Goal: Communication & Community: Answer question/provide support

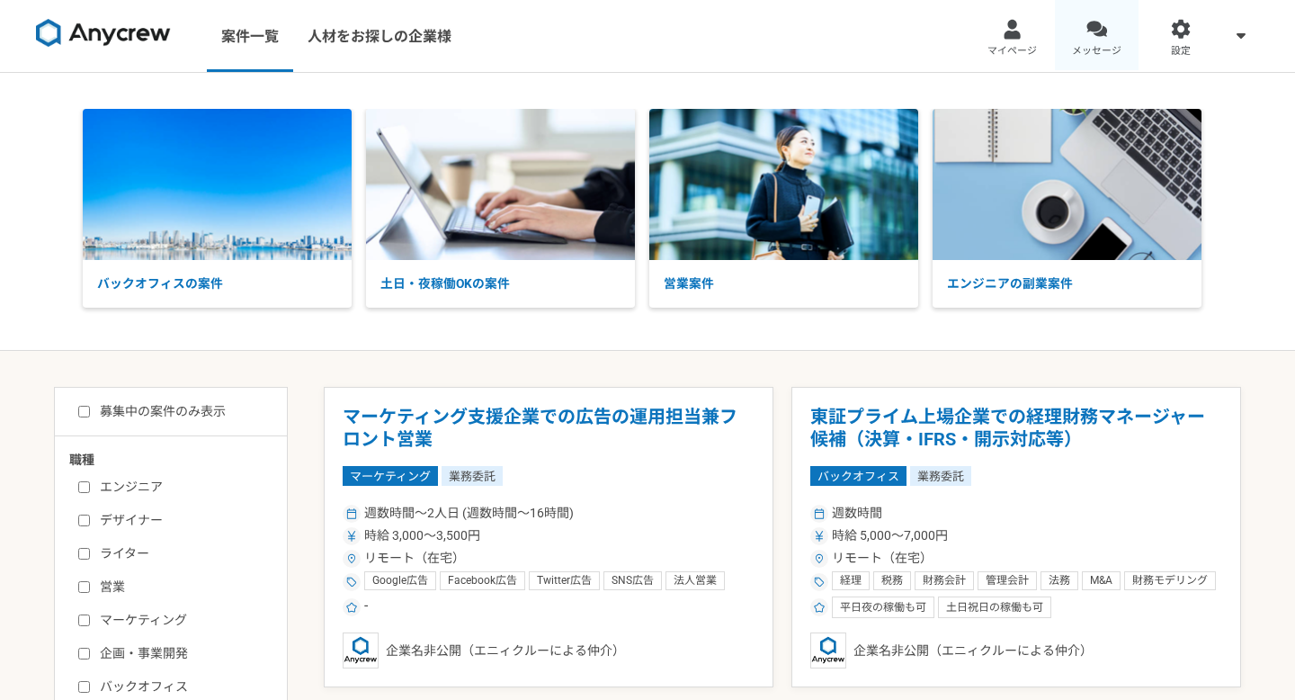
click at [1086, 30] on div at bounding box center [1096, 29] width 21 height 21
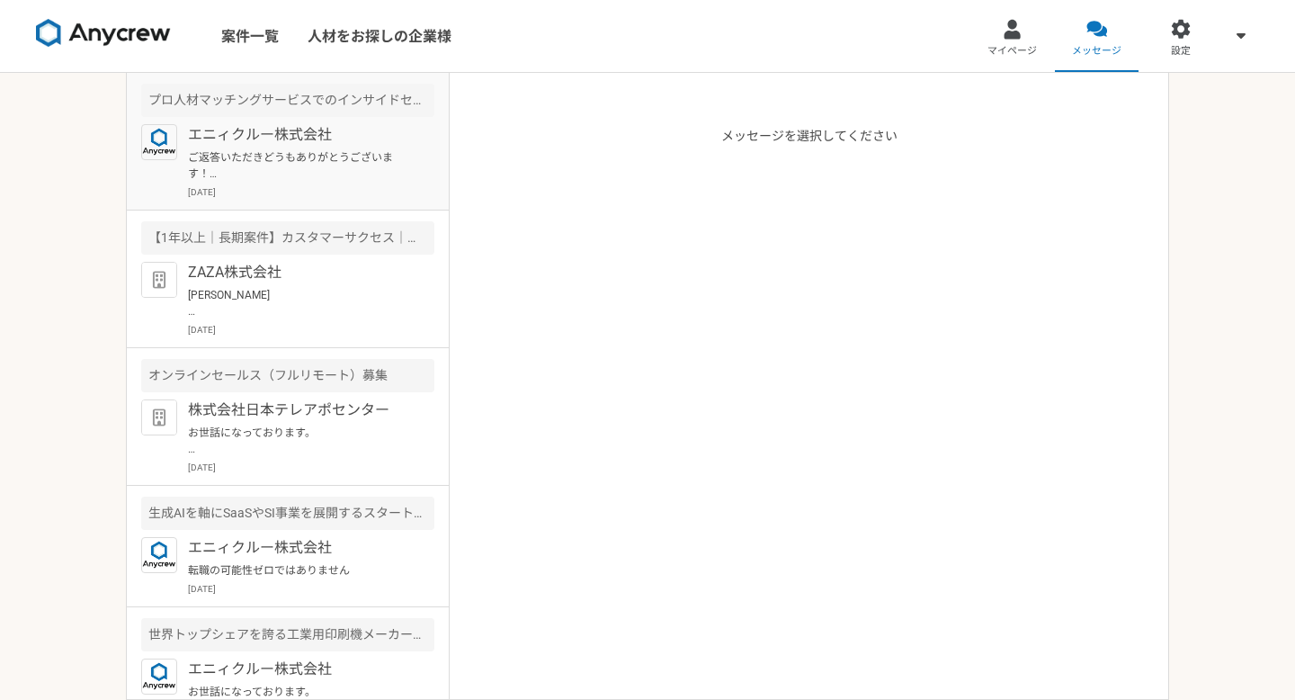
click at [359, 165] on p "ご返答いただきどうもありがとうございます！ それでは一度オンライン会議で詳細をお話しさていただきたく、こちらより日時をご指定いただいてもよろしいでしょうか。 …" at bounding box center [299, 165] width 222 height 32
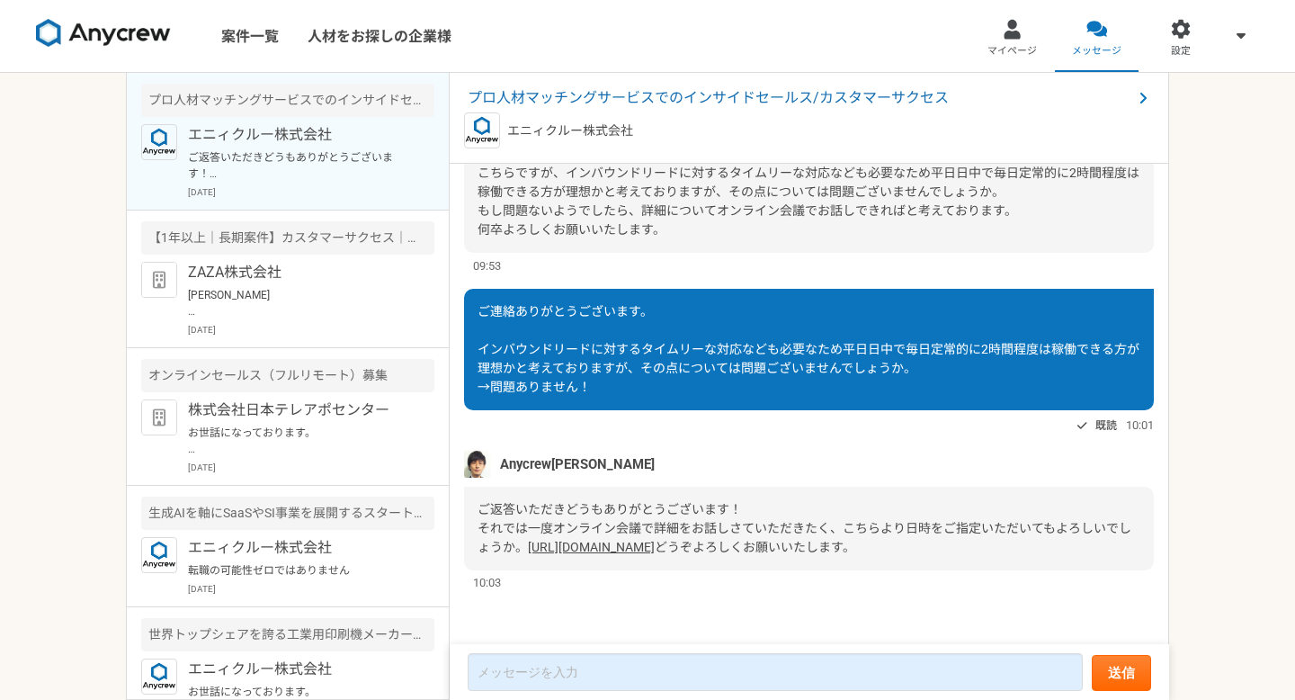
scroll to position [333, 0]
click at [259, 293] on p "[PERSON_NAME] お世話になっております。 ZAZA株式会社の[PERSON_NAME]でございます。 本日、下記日程にて面談のお時間を頂戴しており…" at bounding box center [299, 303] width 222 height 32
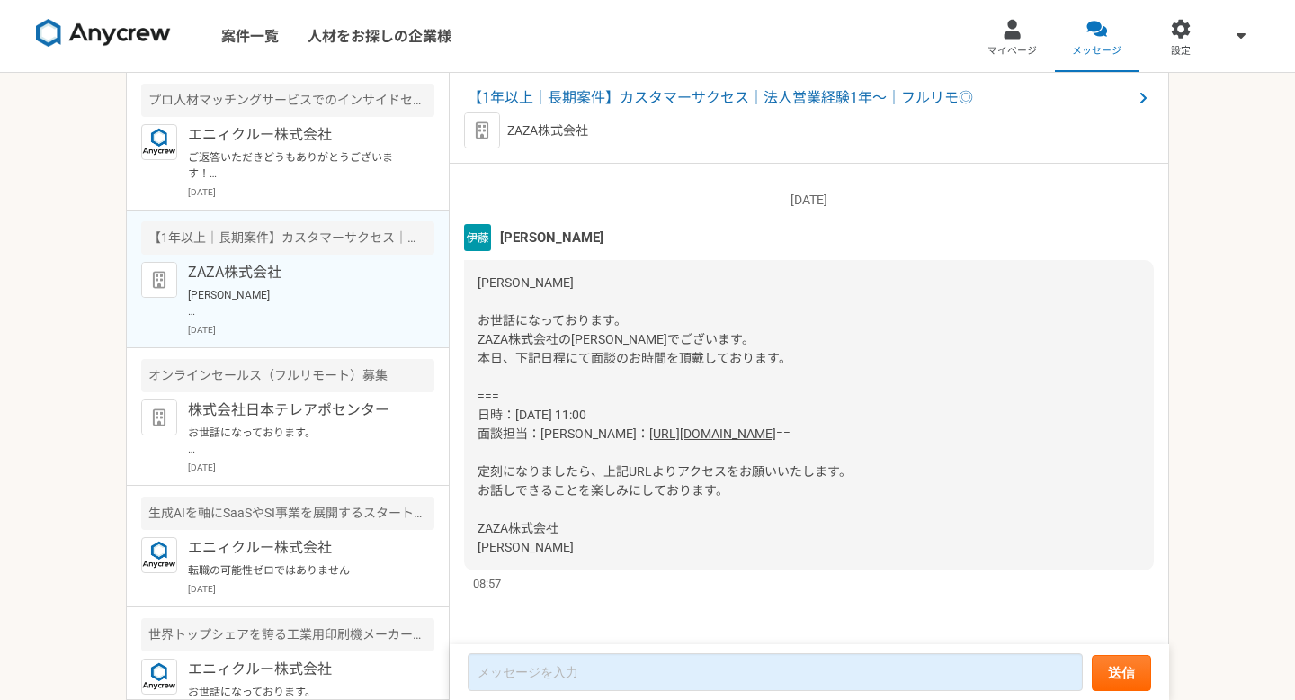
scroll to position [1786, 0]
click at [300, 156] on p "ご返答いただきどうもありがとうございます！ それでは一度オンライン会議で詳細をお話しさていただきたく、こちらより日時をご指定いただいてもよろしいでしょうか。 …" at bounding box center [299, 165] width 222 height 32
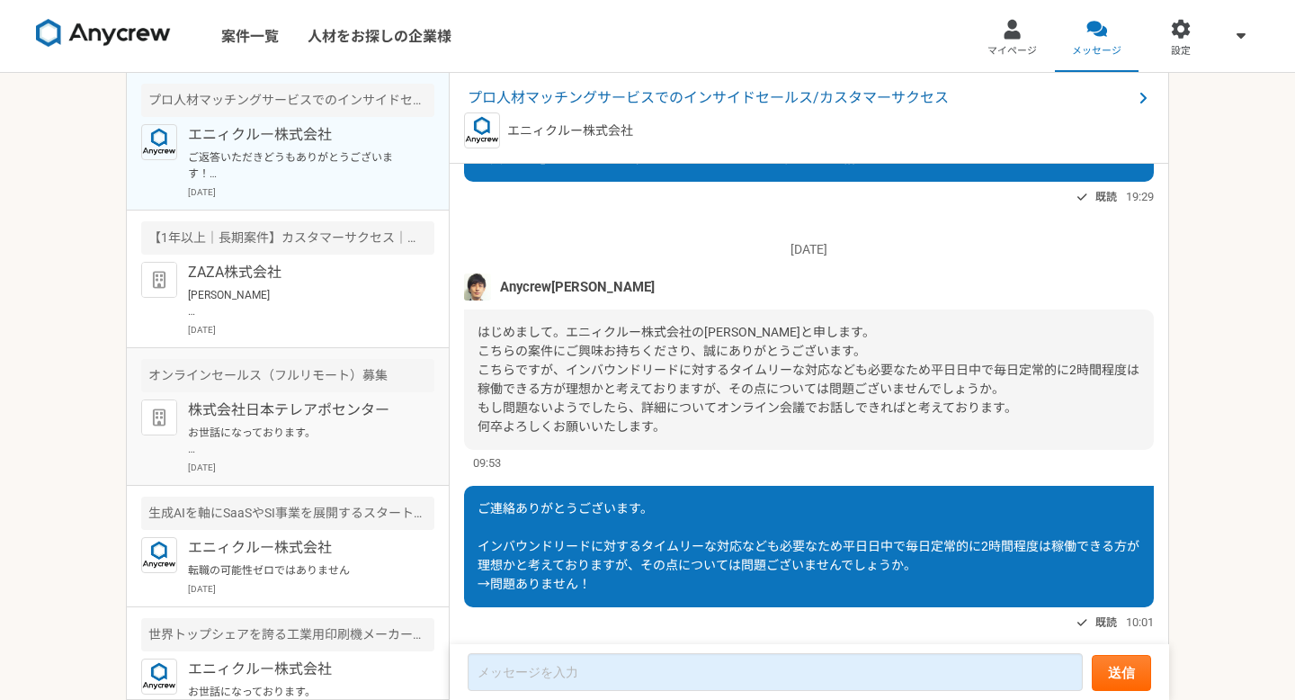
scroll to position [23, 0]
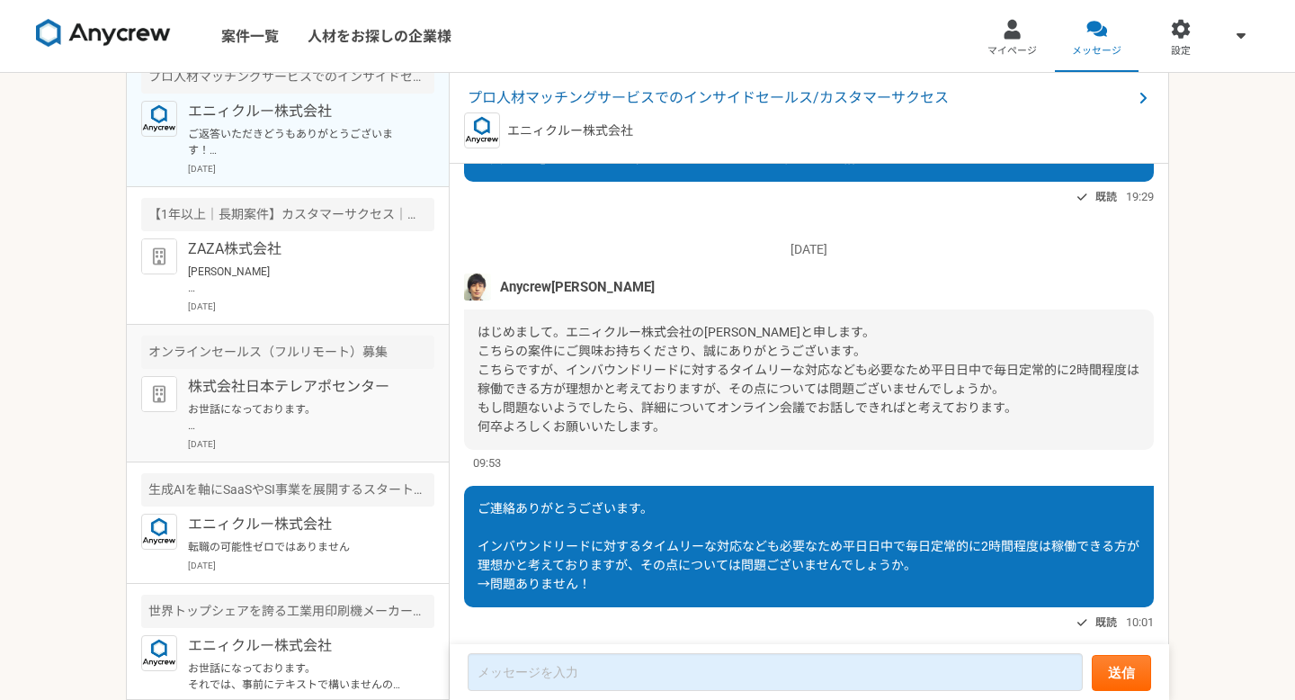
click at [285, 430] on p "お世話になっております。 プロフィール拝見してとても魅力的なご経歴で、 ぜひ一度、弊社面談をお願いできないでしょうか？ [URL][DOMAIN_NAME][…" at bounding box center [299, 417] width 222 height 32
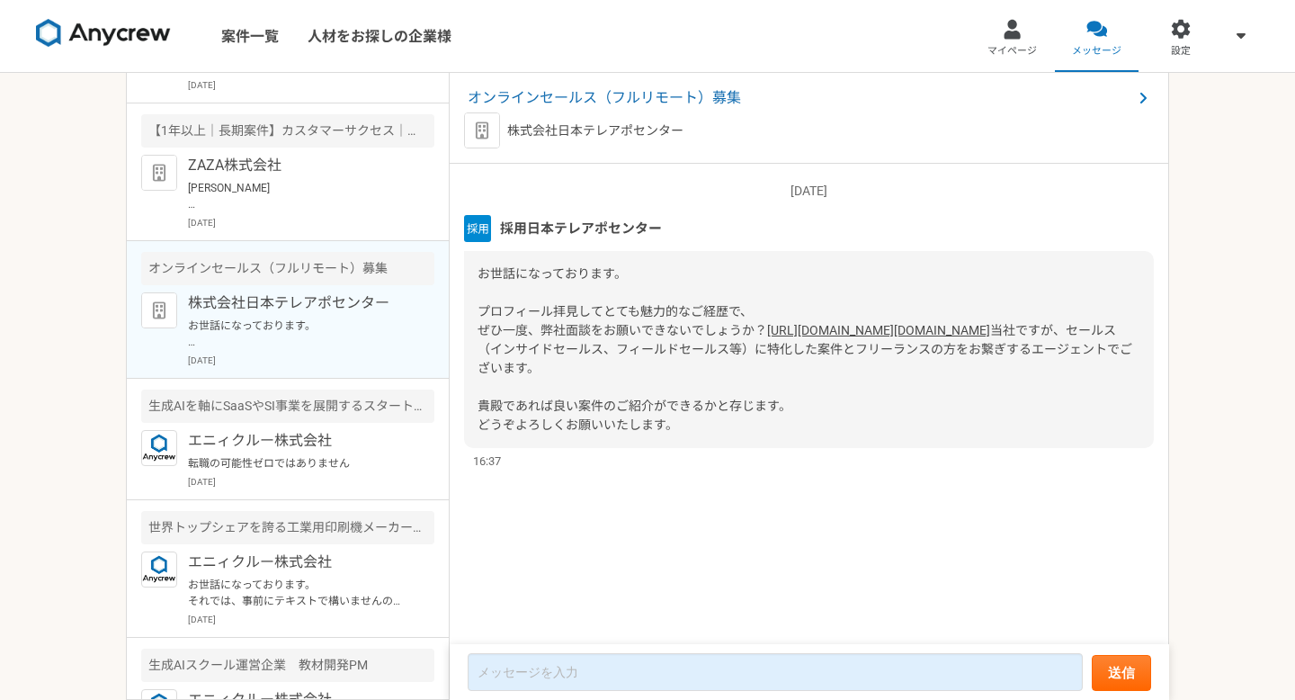
scroll to position [110, 0]
click at [767, 337] on link "[URL][DOMAIN_NAME][DOMAIN_NAME]" at bounding box center [878, 330] width 223 height 14
